Goal: Information Seeking & Learning: Learn about a topic

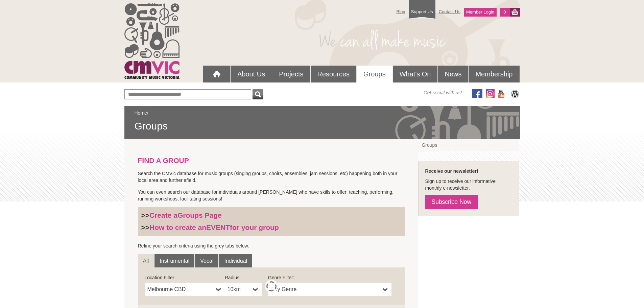
scroll to position [135, 0]
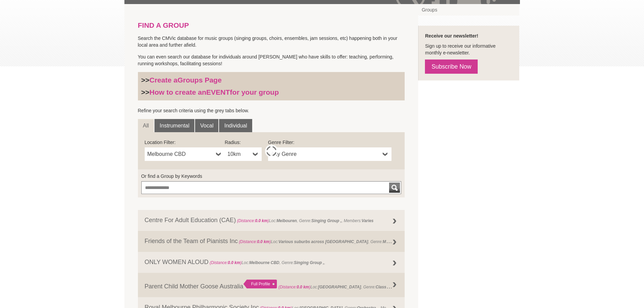
click at [254, 154] on b at bounding box center [255, 154] width 5 height 14
click at [246, 200] on li "50km" at bounding box center [243, 203] width 35 height 8
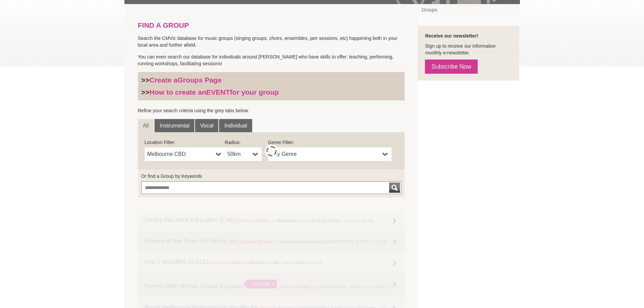
click at [258, 153] on link "50km" at bounding box center [243, 154] width 37 height 14
click at [242, 192] on li "10km" at bounding box center [243, 194] width 35 height 8
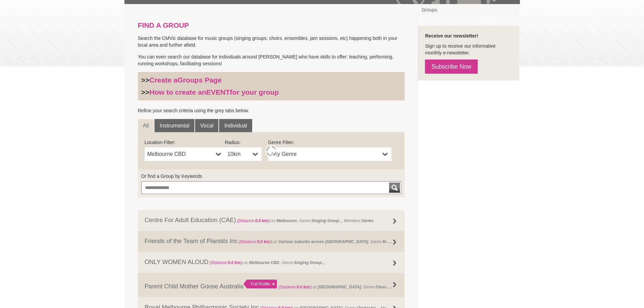
click at [186, 152] on span "Melbourne CBD" at bounding box center [180, 154] width 66 height 8
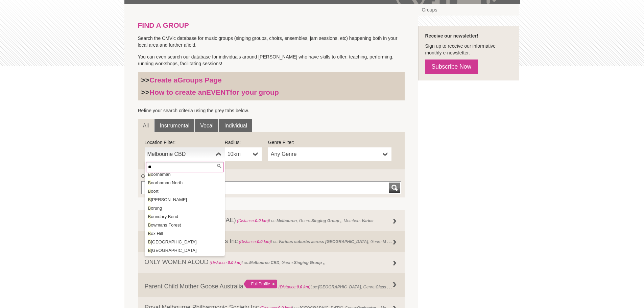
scroll to position [0, 0]
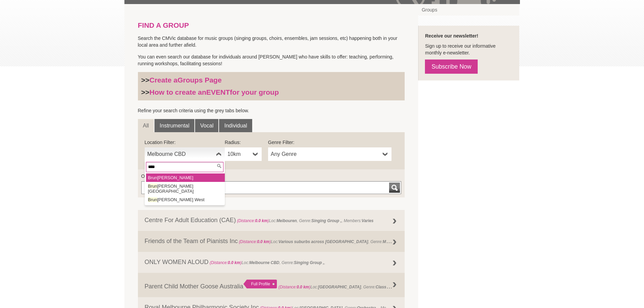
type input "****"
click at [168, 178] on li "Brun swick" at bounding box center [185, 177] width 79 height 8
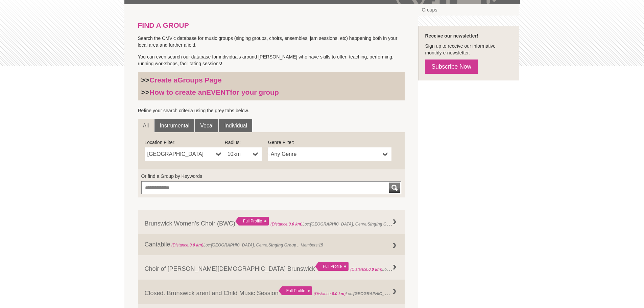
click at [385, 152] on b at bounding box center [385, 154] width 5 height 14
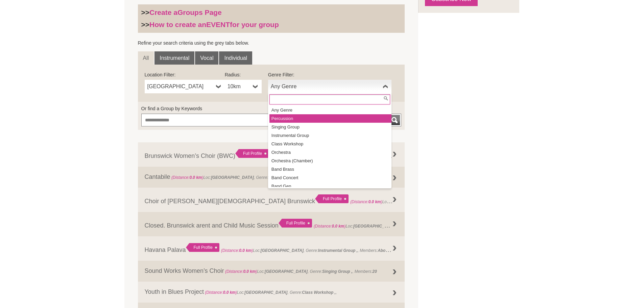
click at [317, 118] on li "Percussion" at bounding box center [330, 118] width 122 height 8
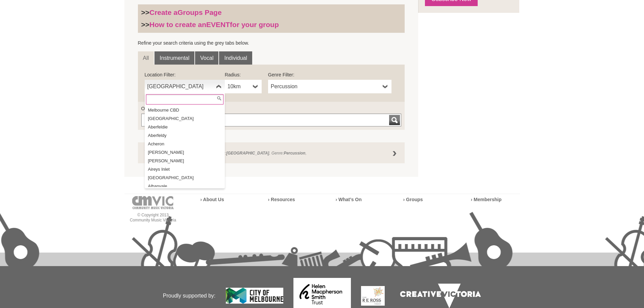
click at [194, 85] on span "Brunswick" at bounding box center [180, 86] width 66 height 8
click at [314, 89] on span "Percussion" at bounding box center [325, 86] width 109 height 8
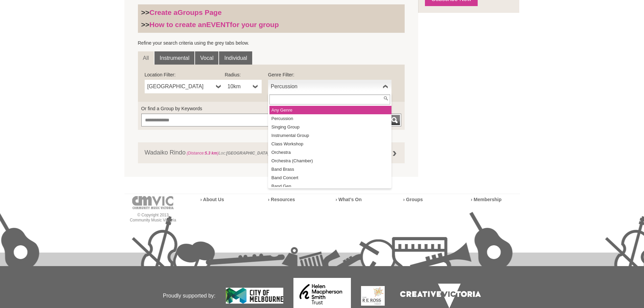
click at [316, 110] on li "Any Genre" at bounding box center [330, 110] width 122 height 8
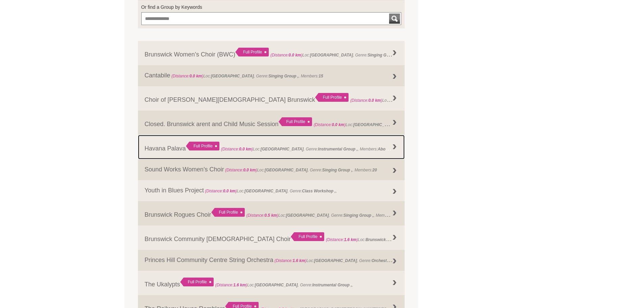
scroll to position [68, 0]
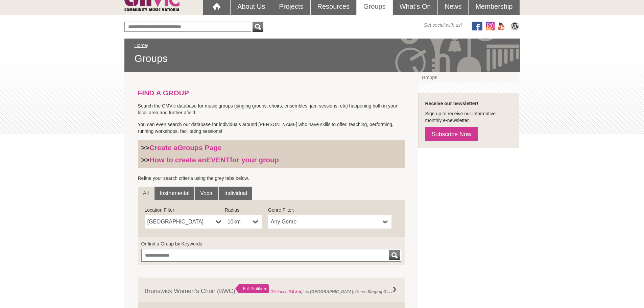
click at [189, 221] on span "Brunswick" at bounding box center [180, 222] width 66 height 8
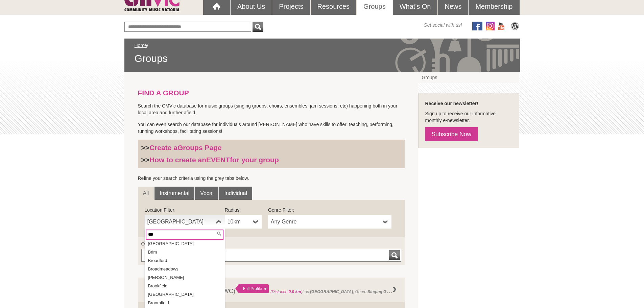
scroll to position [0, 0]
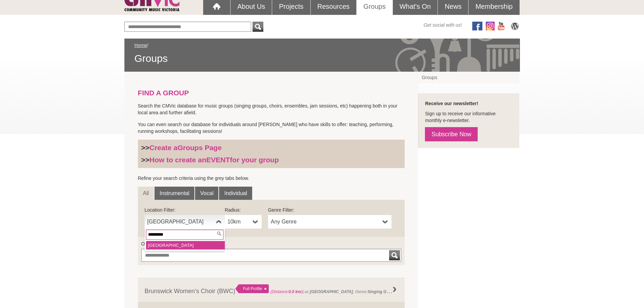
type input "*********"
click at [168, 245] on li "Northcote" at bounding box center [185, 245] width 79 height 8
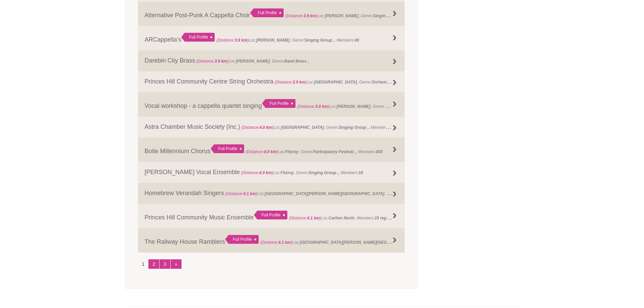
scroll to position [777, 0]
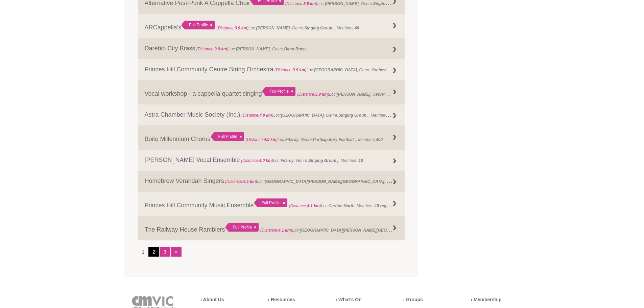
click at [155, 253] on link "2" at bounding box center [153, 251] width 11 height 9
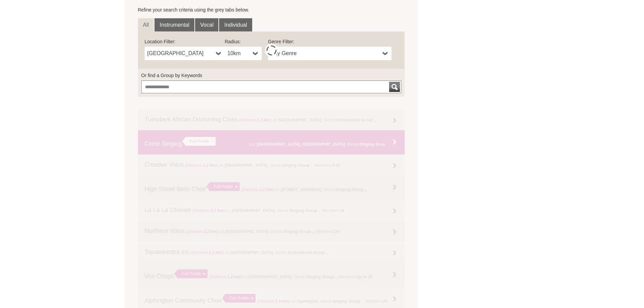
scroll to position [237, 0]
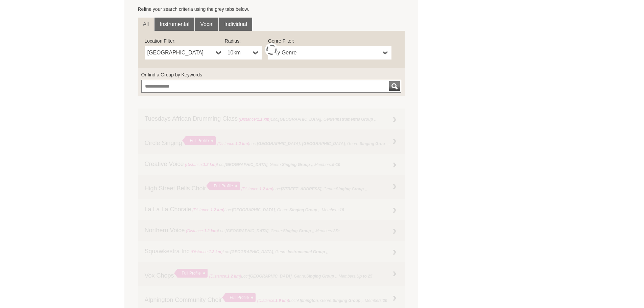
click at [196, 52] on span "Northcote" at bounding box center [180, 53] width 66 height 8
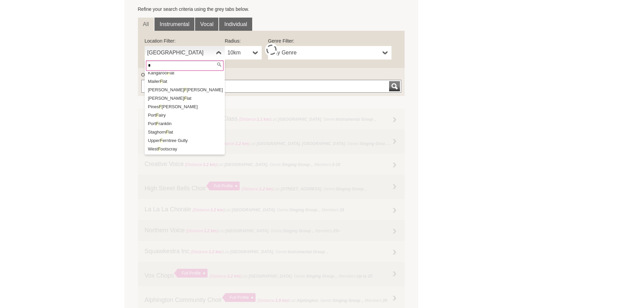
scroll to position [0, 0]
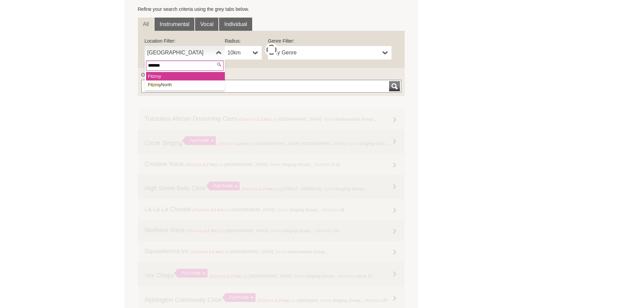
type input "*******"
click at [180, 76] on li "Fitzroy" at bounding box center [185, 76] width 79 height 8
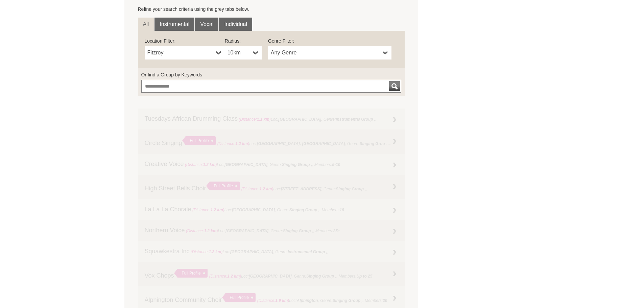
click at [193, 53] on span "Fitzroy" at bounding box center [180, 53] width 66 height 8
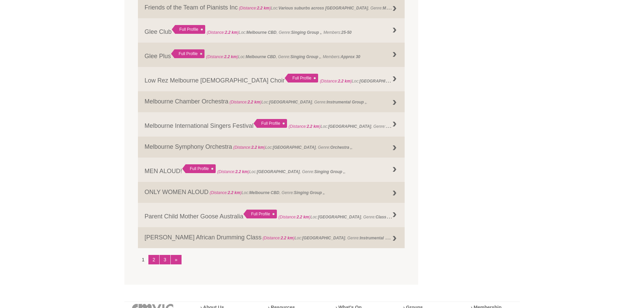
scroll to position [777, 0]
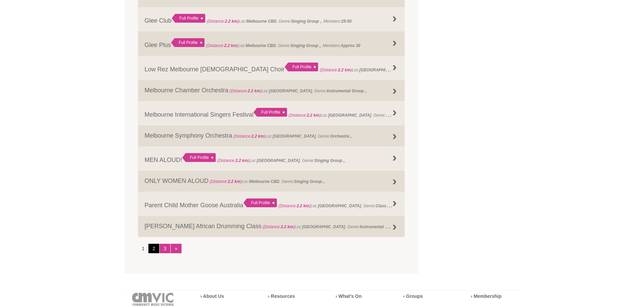
click at [152, 250] on link "2" at bounding box center [153, 248] width 11 height 9
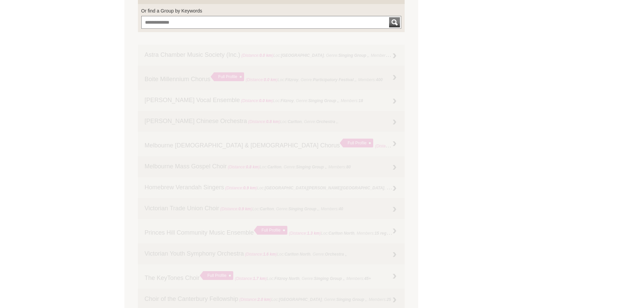
scroll to position [169, 0]
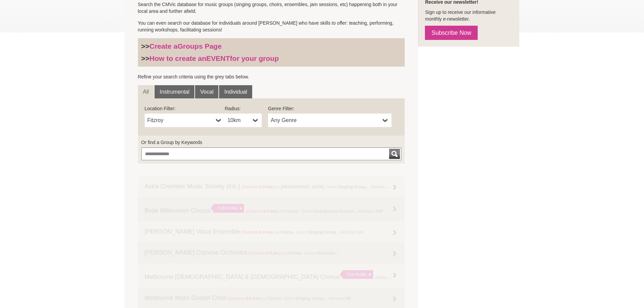
click at [178, 118] on span "Fitzroy" at bounding box center [180, 120] width 66 height 8
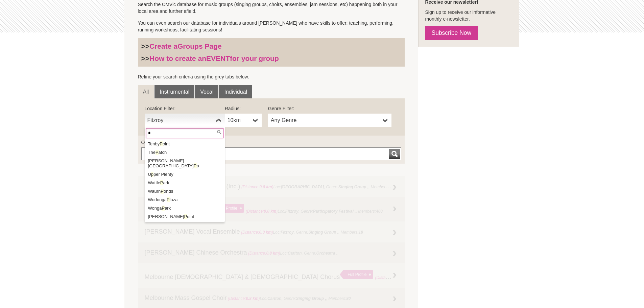
scroll to position [0, 0]
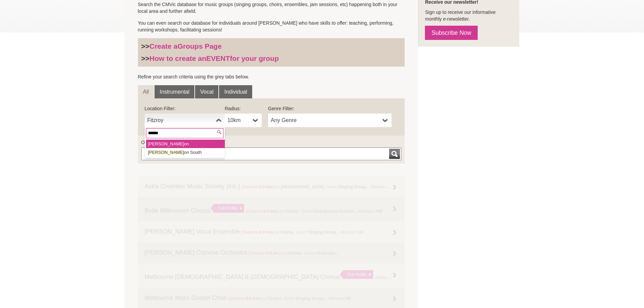
type input "*******"
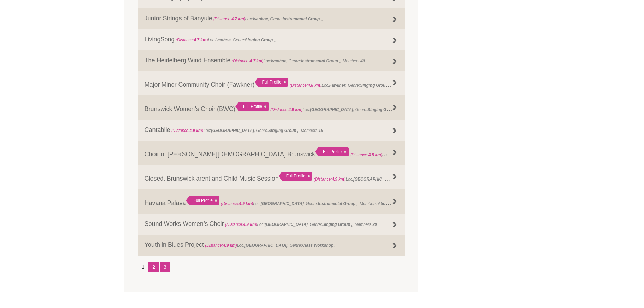
scroll to position [777, 0]
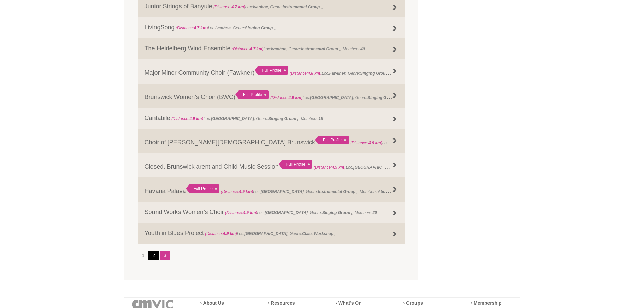
click at [152, 257] on link "2" at bounding box center [153, 254] width 11 height 9
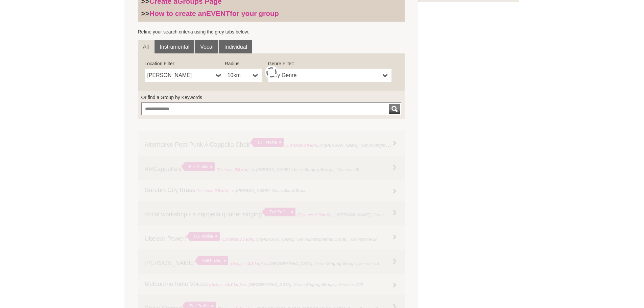
scroll to position [169, 0]
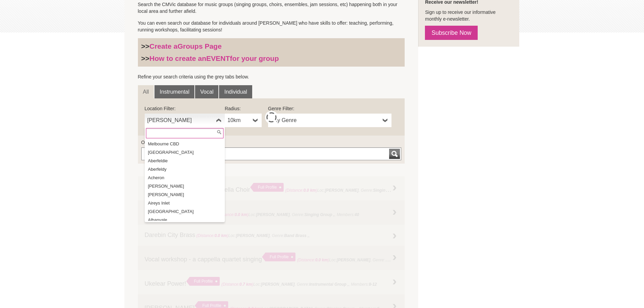
click at [179, 123] on span "Preston" at bounding box center [180, 120] width 66 height 8
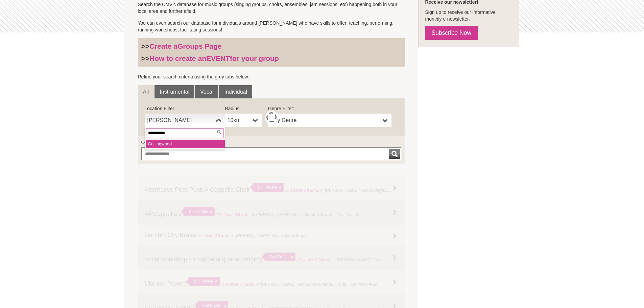
type input "**********"
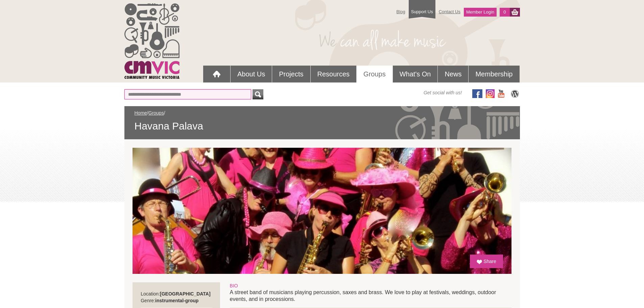
click at [179, 97] on input "text" at bounding box center [187, 94] width 127 height 10
type input "**********"
click at [258, 95] on div "submit" at bounding box center [258, 94] width 8 height 10
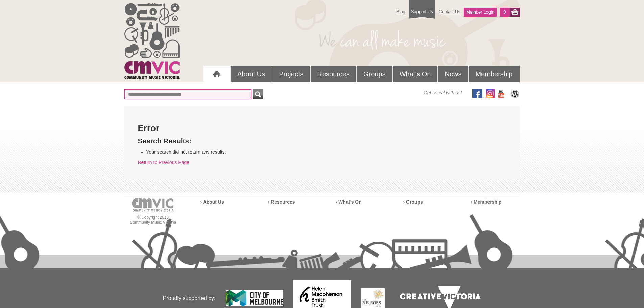
click at [169, 96] on input "text" at bounding box center [187, 94] width 127 height 10
type input "*********"
click at [252, 89] on button "submit" at bounding box center [257, 94] width 11 height 10
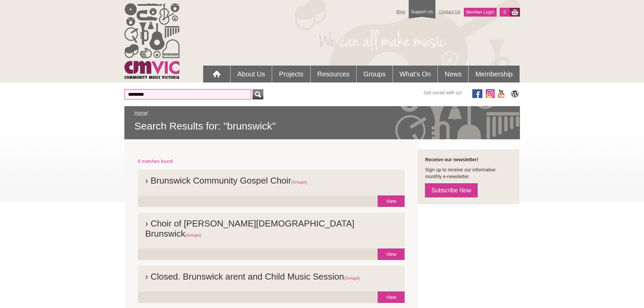
drag, startPoint x: 157, startPoint y: 95, endPoint x: 100, endPoint y: 89, distance: 57.4
click at [107, 90] on div "Blog Support Us Contact Us Member Login 0 About Us What We Do" at bounding box center [322, 304] width 644 height 608
type input "*******"
click at [252, 89] on button "submit" at bounding box center [257, 94] width 11 height 10
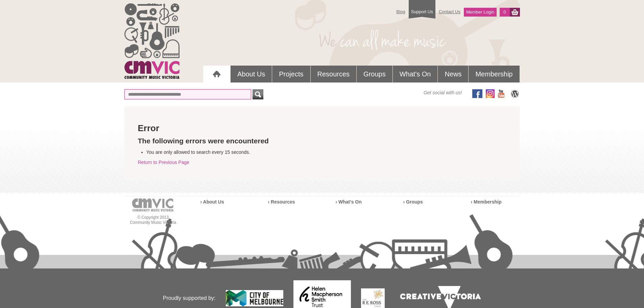
click at [167, 93] on input "text" at bounding box center [187, 94] width 127 height 10
type input "*******"
click at [252, 89] on button "submit" at bounding box center [257, 94] width 11 height 10
